Goal: Transaction & Acquisition: Purchase product/service

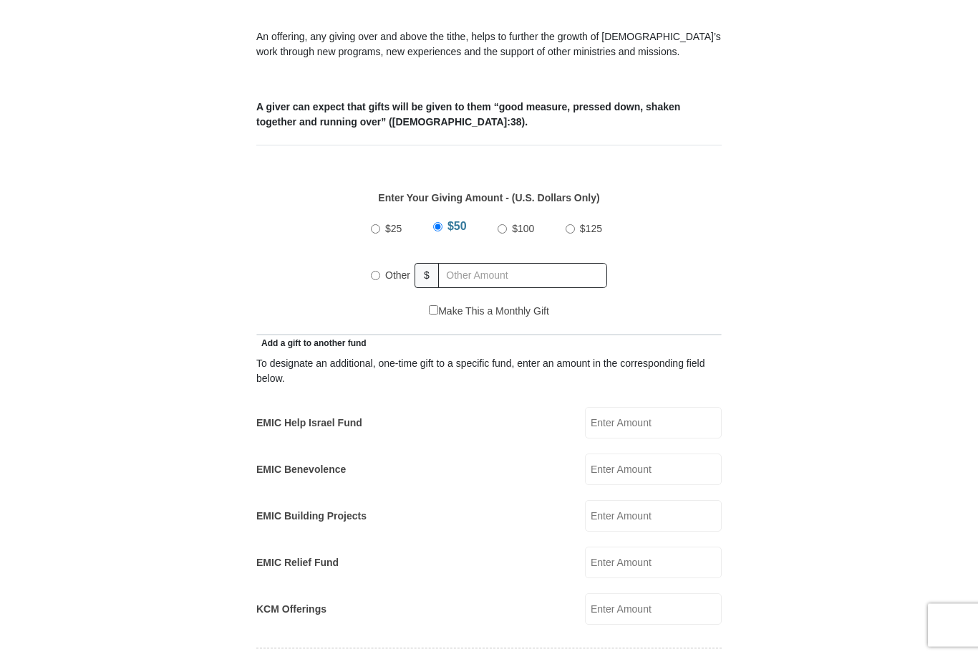
scroll to position [526, 0]
click at [377, 271] on input "Other" at bounding box center [375, 275] width 9 height 9
radio input "true"
click at [378, 269] on input "Other" at bounding box center [375, 273] width 9 height 9
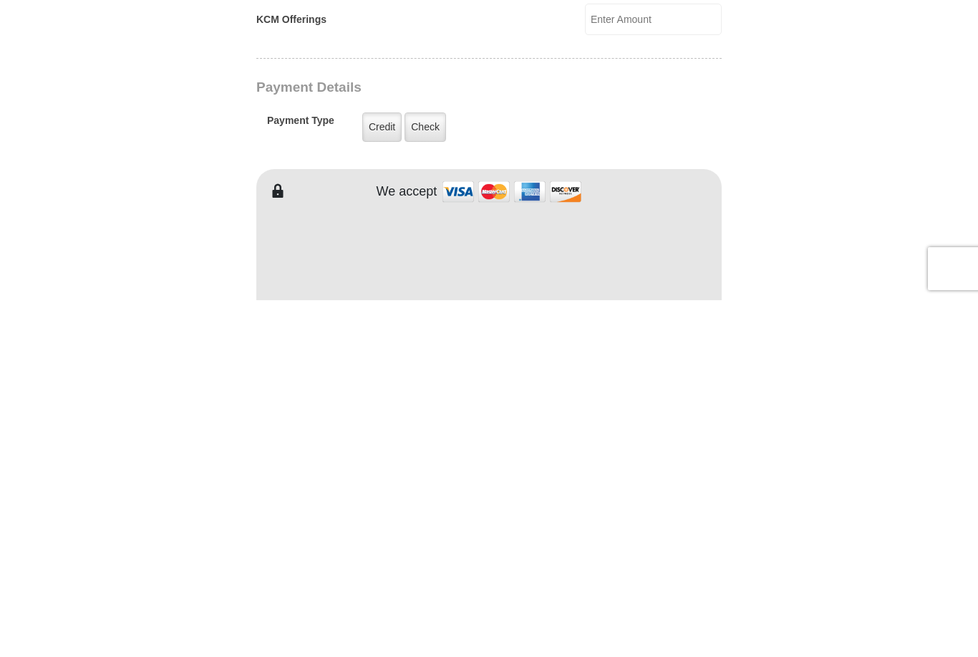
scroll to position [771, 0]
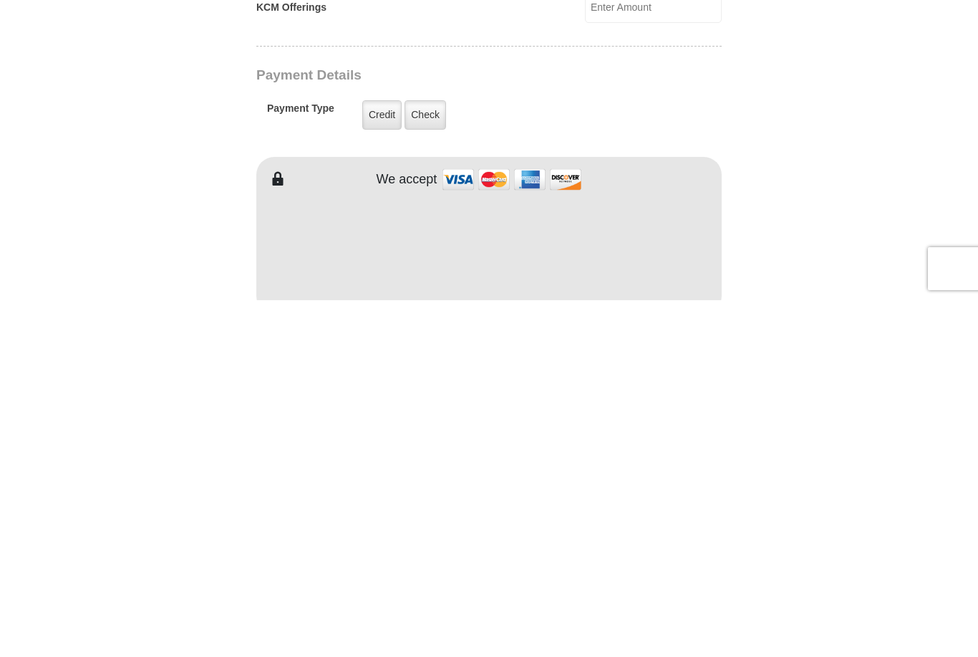
type input "10"
click at [382, 457] on label "Credit" at bounding box center [381, 471] width 39 height 29
click at [0, 0] on input "Credit" at bounding box center [0, 0] width 0 height 0
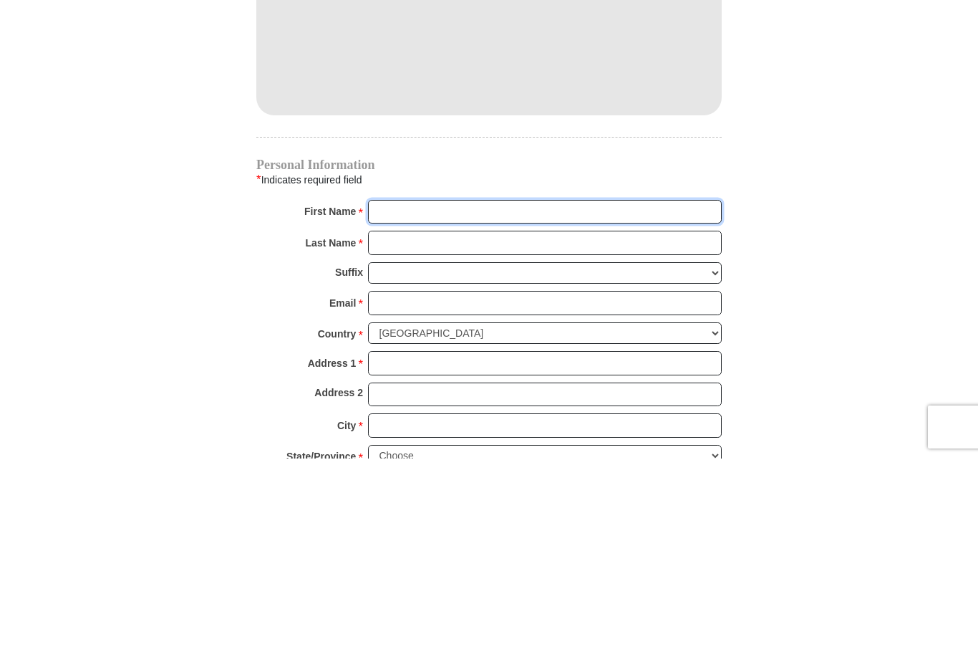
click at [575, 398] on input "First Name *" at bounding box center [545, 410] width 354 height 24
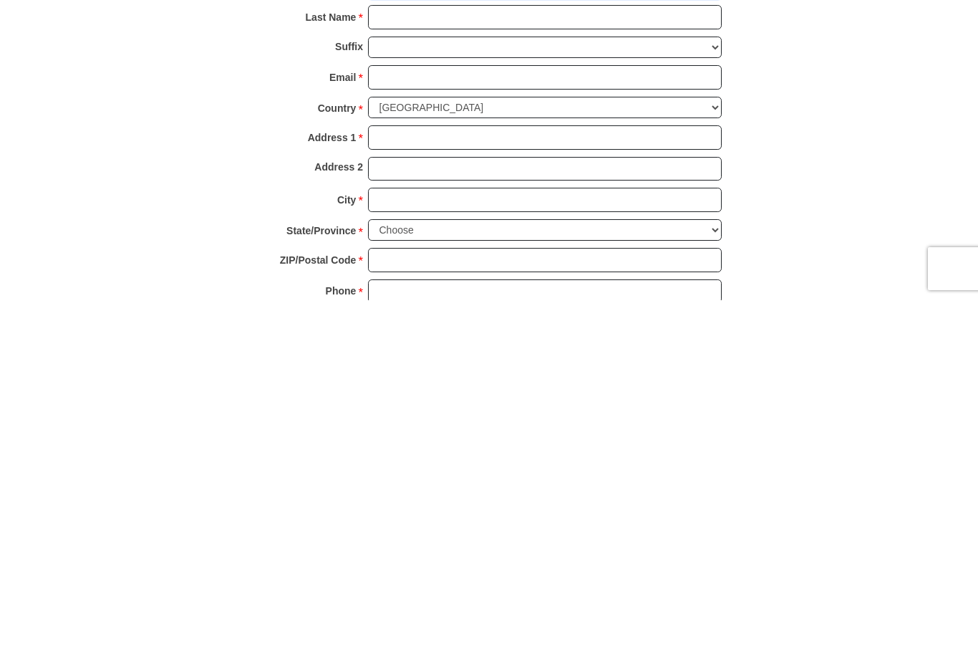
scroll to position [1204, 0]
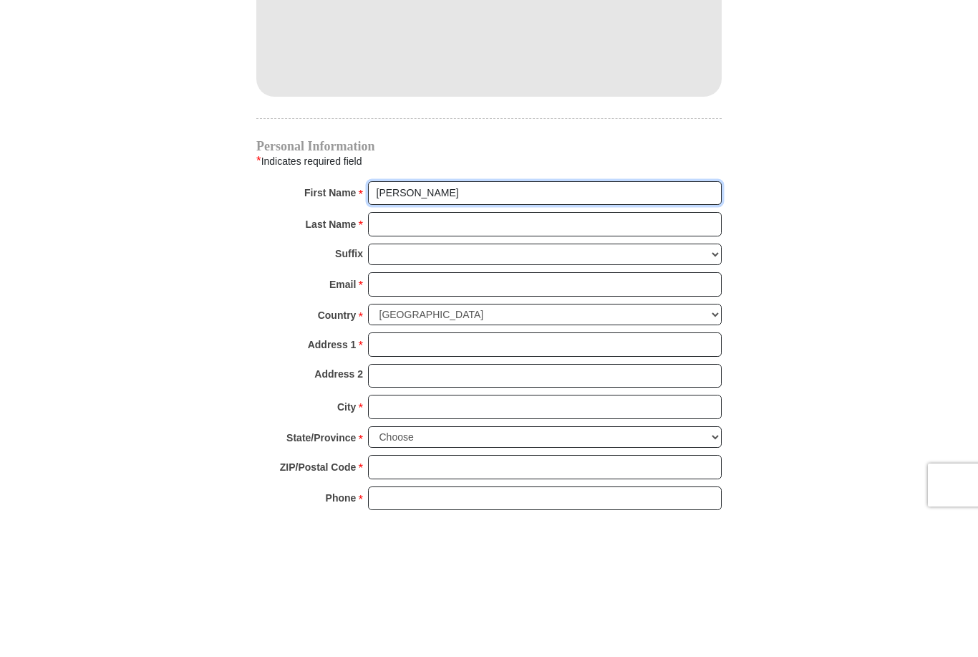
type input "[PERSON_NAME]"
click at [522, 352] on input "Last Name *" at bounding box center [545, 364] width 354 height 24
type input "Knight"
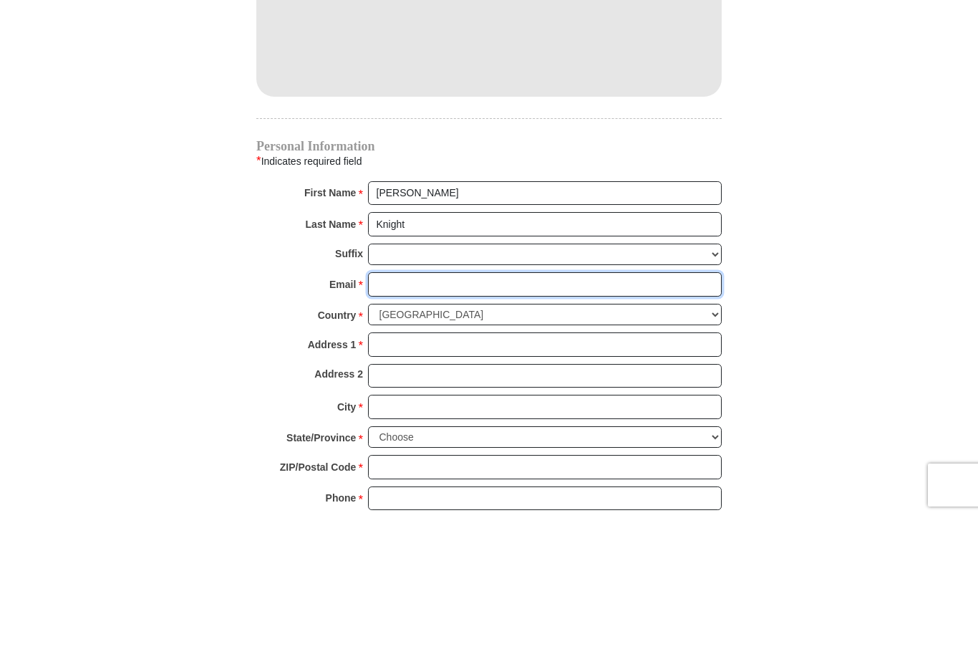
click at [515, 412] on input "Email *" at bounding box center [545, 424] width 354 height 24
type input "[PERSON_NAME][EMAIL_ADDRESS][PERSON_NAME][DOMAIN_NAME]"
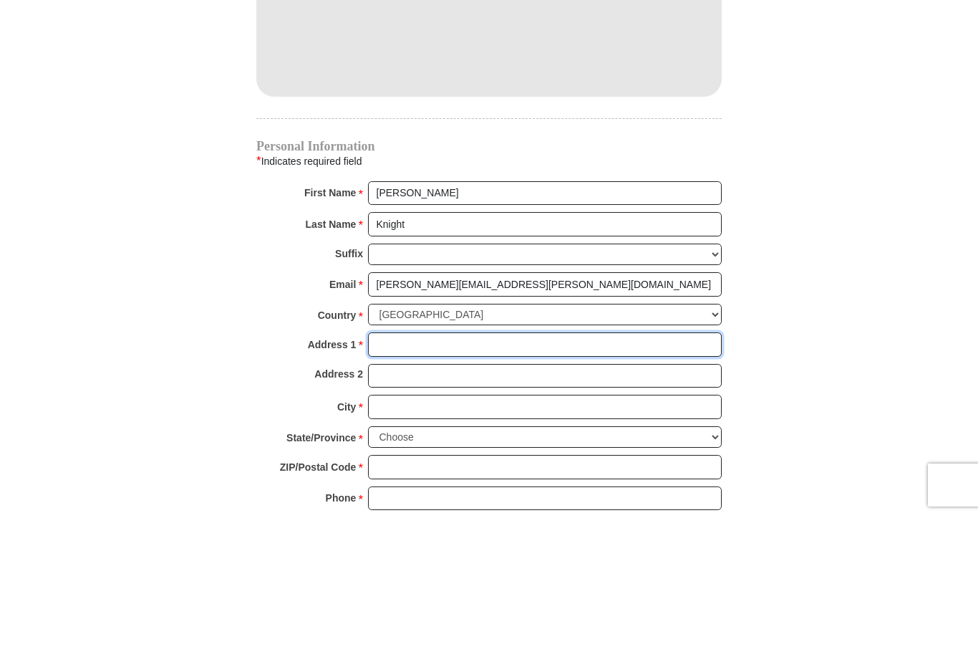
click at [518, 473] on input "Address 1 *" at bounding box center [545, 485] width 354 height 24
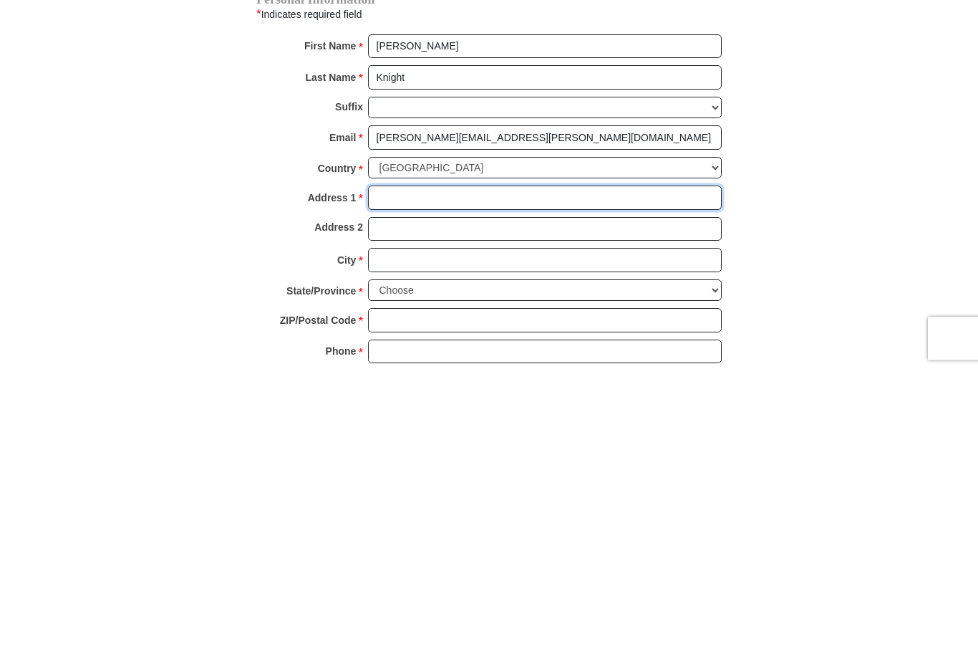
type input "[STREET_ADDRESS]"
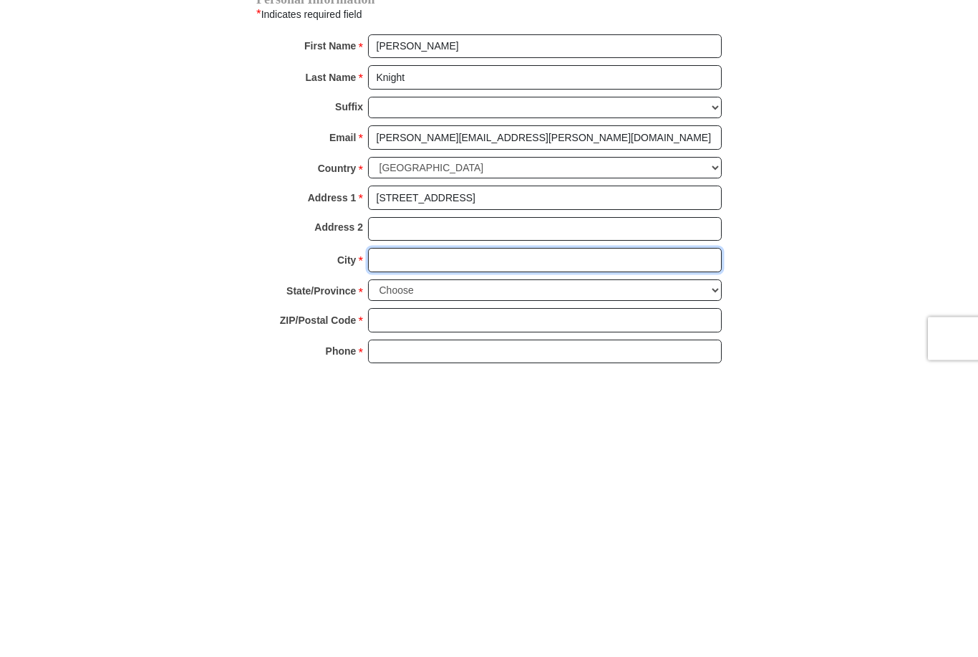
type input "[PERSON_NAME]"
select select "MN"
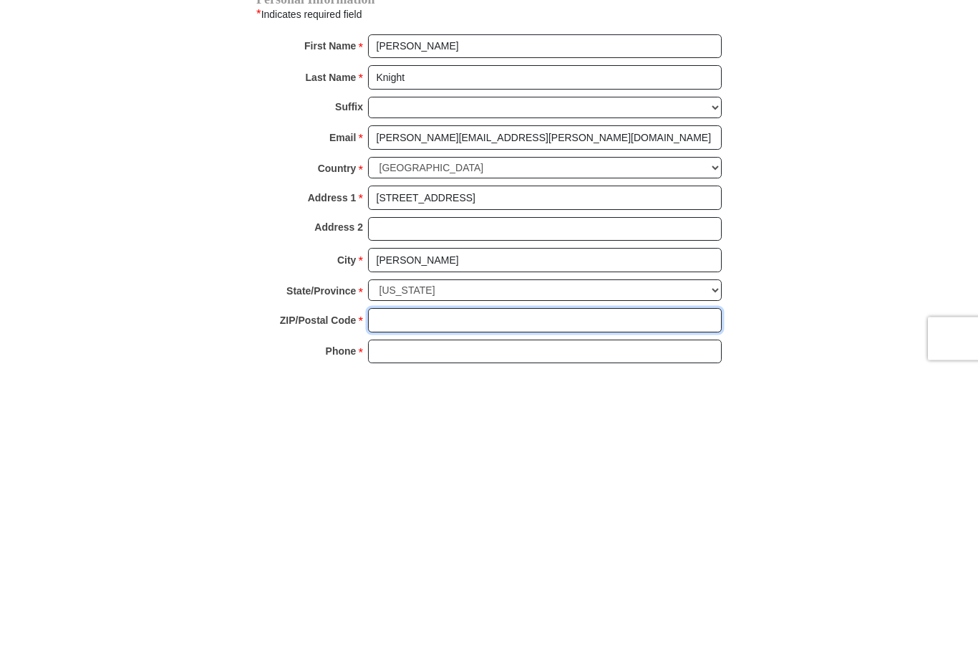
type input "55303"
type input "7632033154"
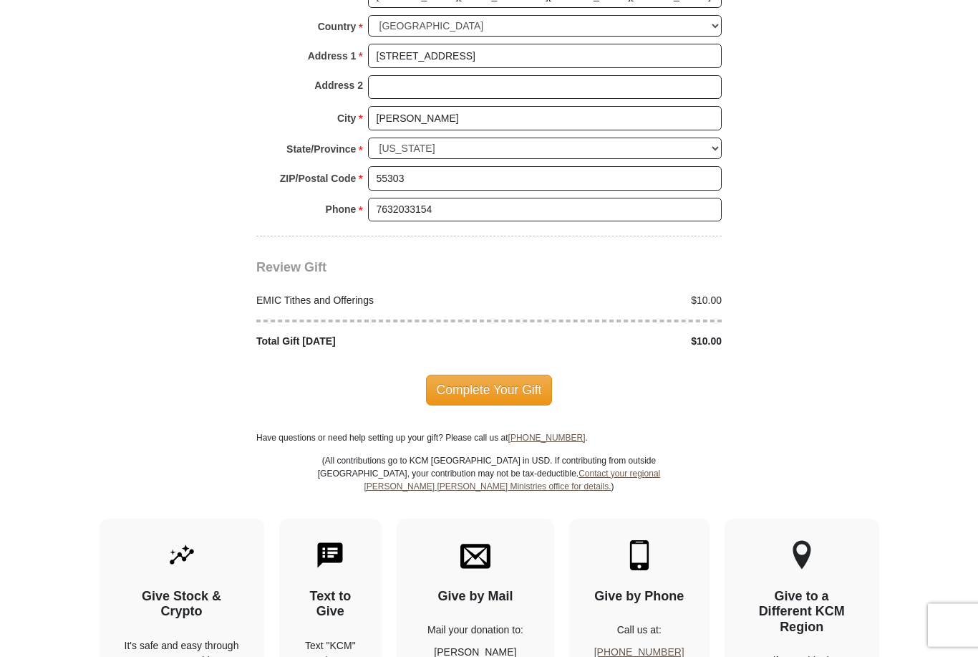
scroll to position [1633, 0]
click at [525, 375] on span "Complete Your Gift" at bounding box center [489, 390] width 127 height 30
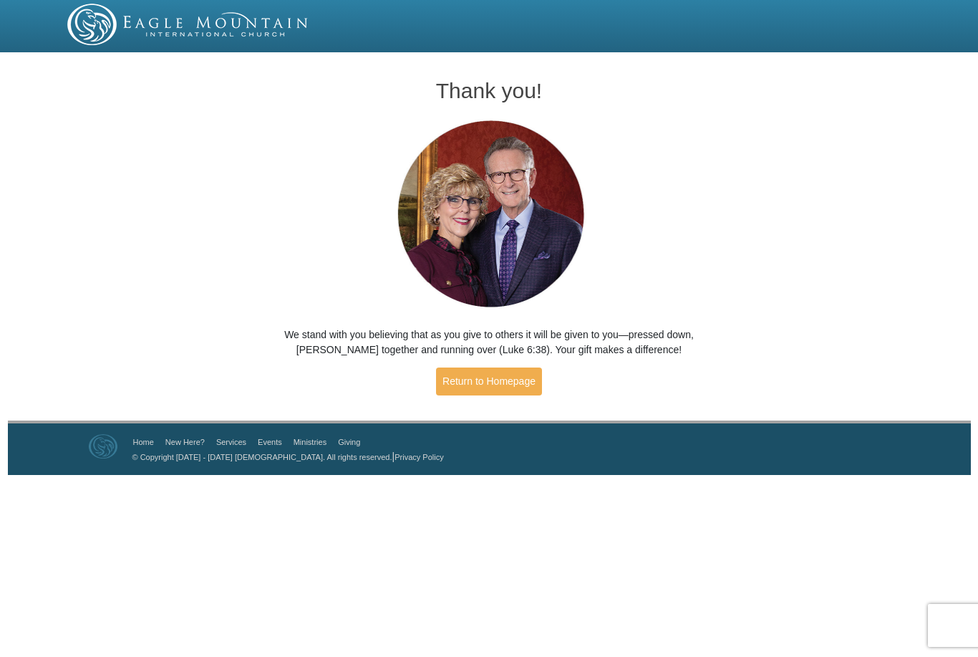
click at [486, 387] on link "Return to Homepage" at bounding box center [489, 381] width 106 height 28
